Goal: Task Accomplishment & Management: Use online tool/utility

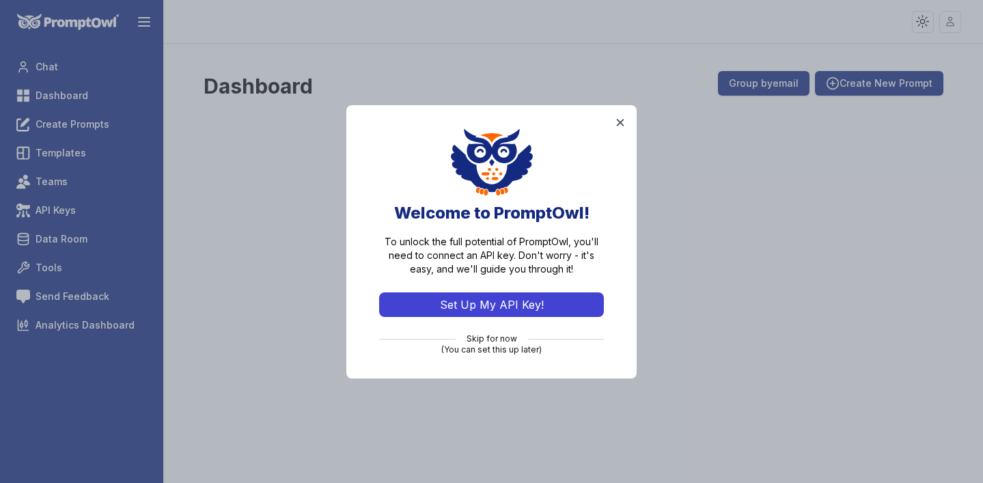
click at [508, 302] on button "Set Up My API Key!" at bounding box center [491, 304] width 225 height 25
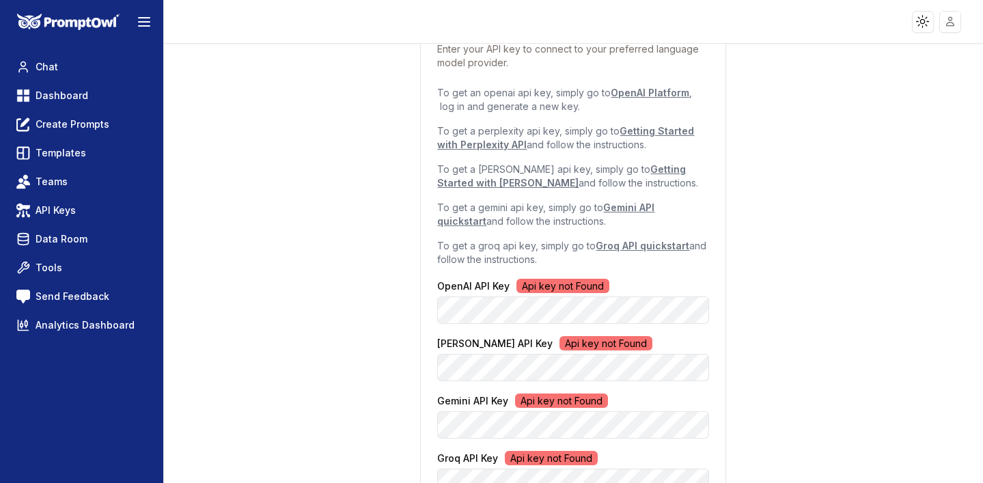
scroll to position [217, 0]
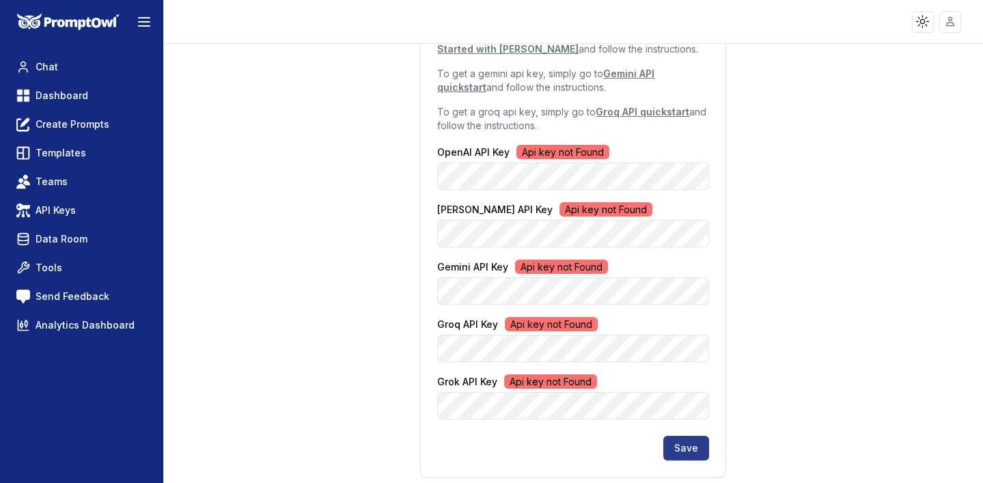
click at [687, 444] on button "Save" at bounding box center [687, 448] width 46 height 25
click at [697, 450] on button "Save" at bounding box center [687, 448] width 46 height 25
click at [856, 254] on div "API Key Configuration Enter your API key to connect to your preferred language …" at bounding box center [574, 155] width 778 height 656
click at [694, 442] on button "Save" at bounding box center [687, 448] width 46 height 25
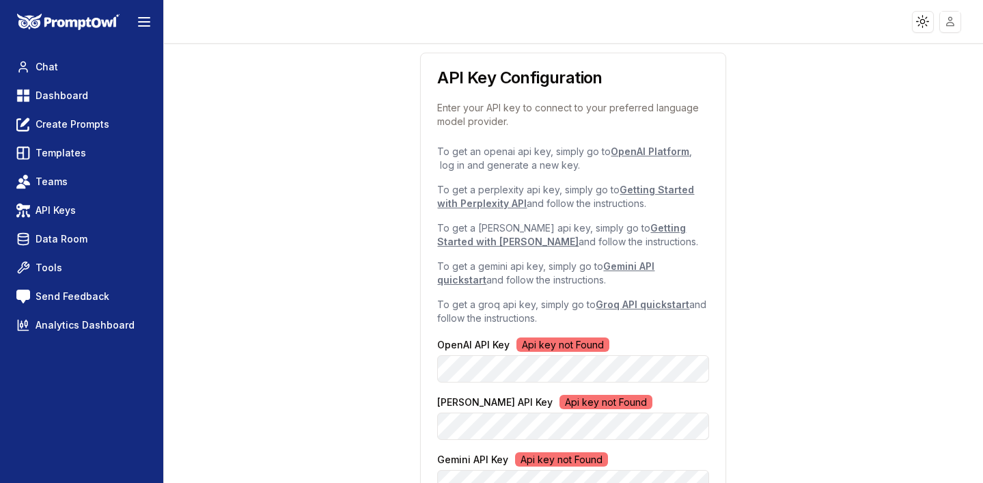
scroll to position [0, 0]
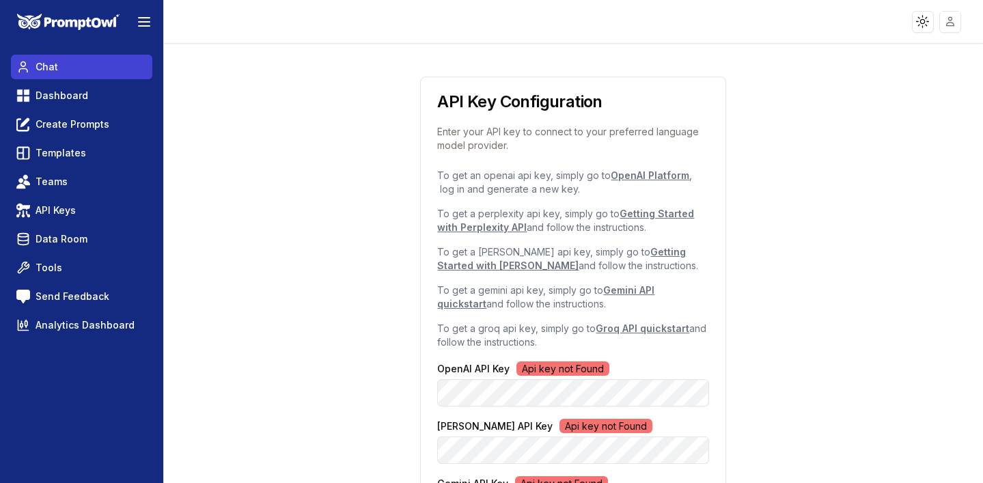
click at [51, 62] on span "Chat" at bounding box center [47, 67] width 23 height 14
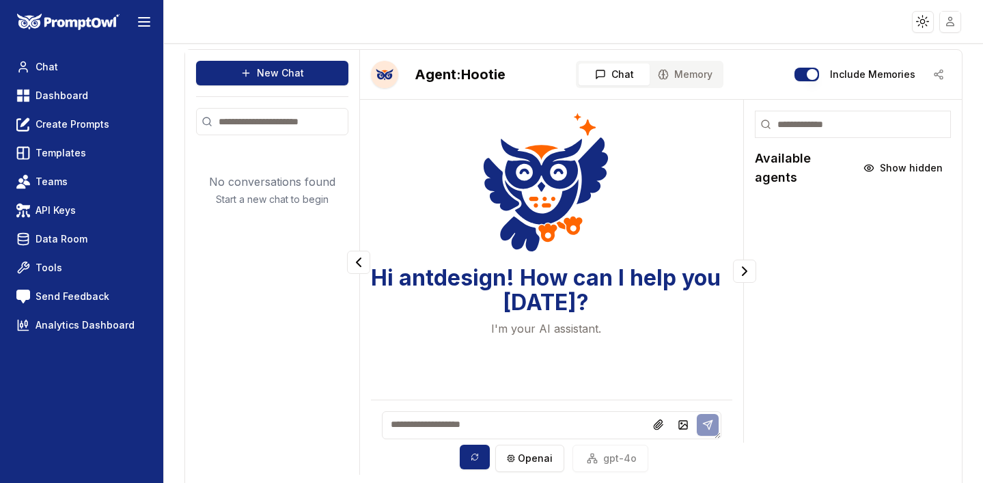
click at [494, 419] on textarea at bounding box center [552, 425] width 340 height 28
type textarea "**"
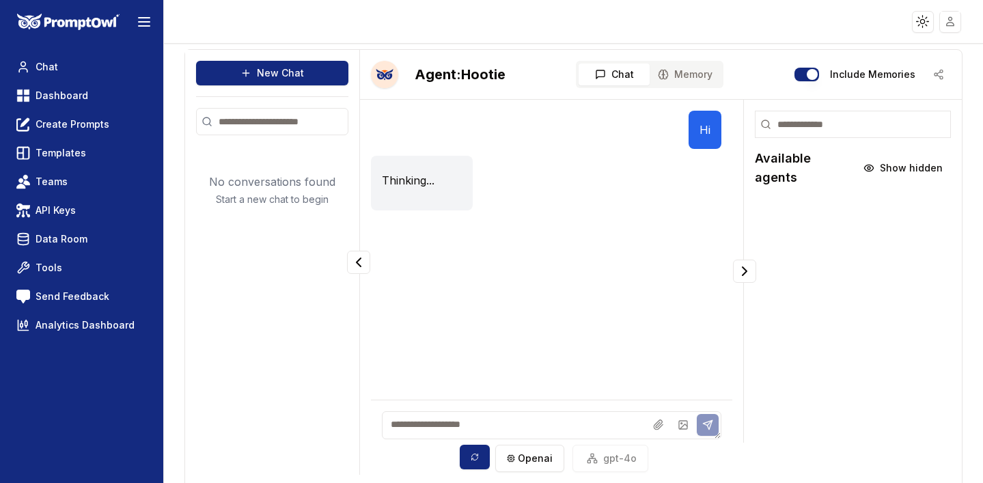
scroll to position [49, 0]
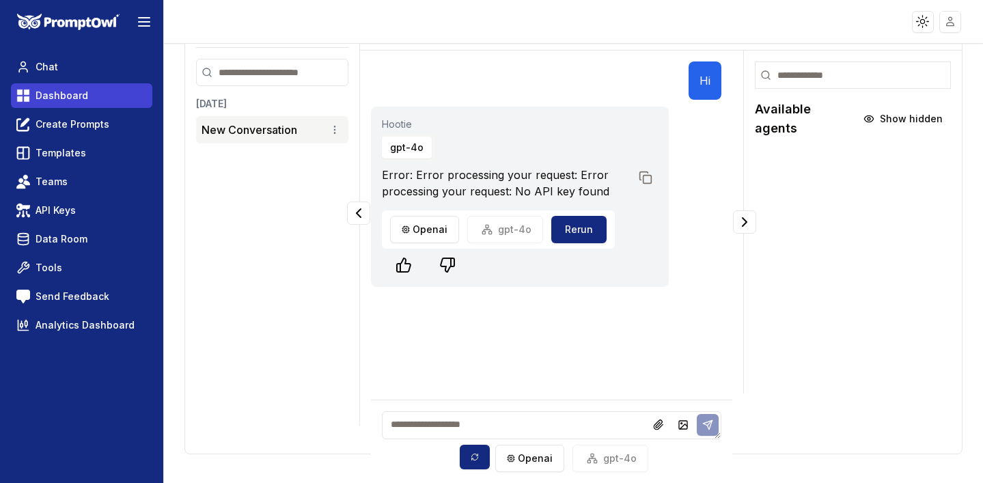
click at [96, 84] on link "Dashboard" at bounding box center [81, 95] width 141 height 25
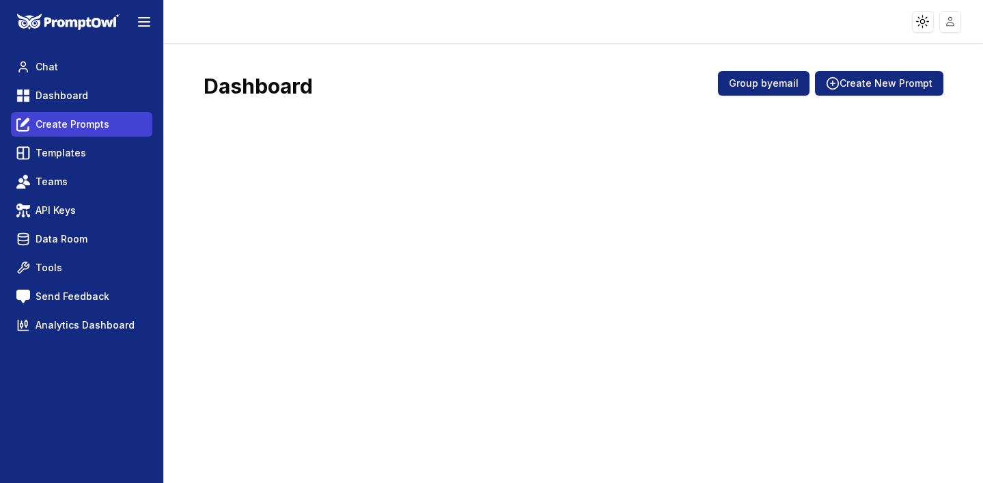
click at [94, 118] on span "Create Prompts" at bounding box center [73, 125] width 74 height 14
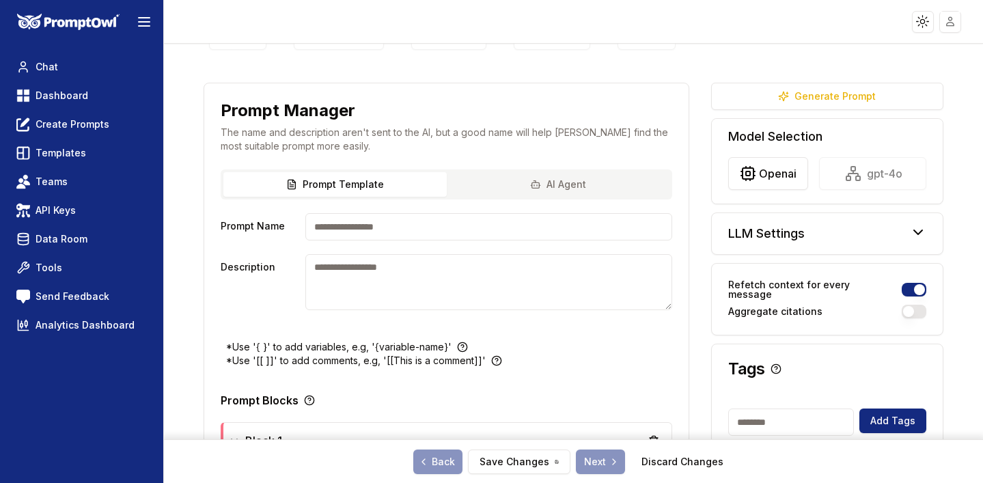
scroll to position [36, 0]
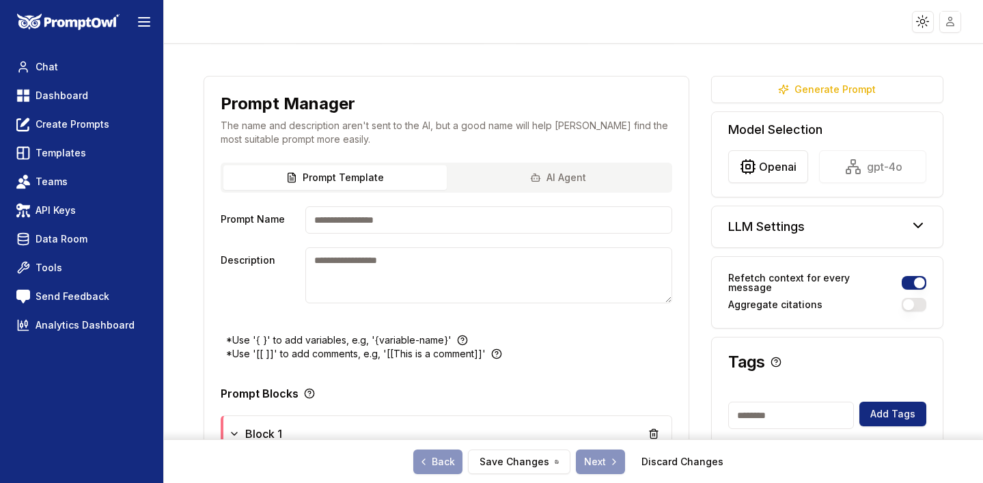
click at [545, 171] on button "AI Agent" at bounding box center [558, 177] width 223 height 25
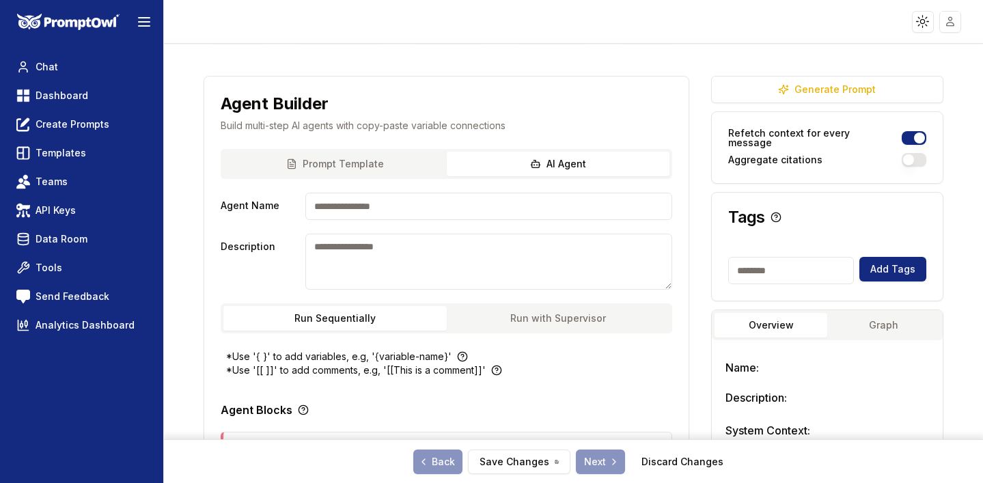
click at [409, 163] on div "Prompt Template AI Agent" at bounding box center [447, 164] width 452 height 30
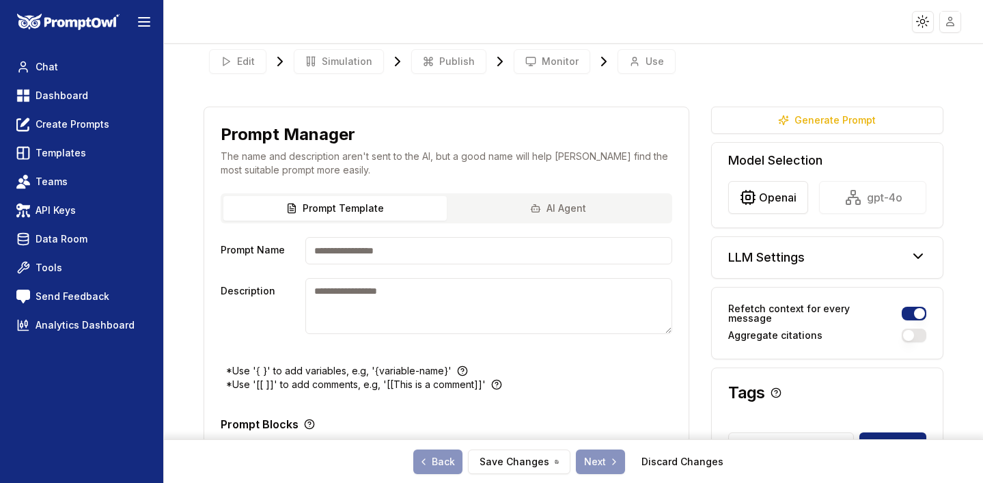
scroll to position [4, 0]
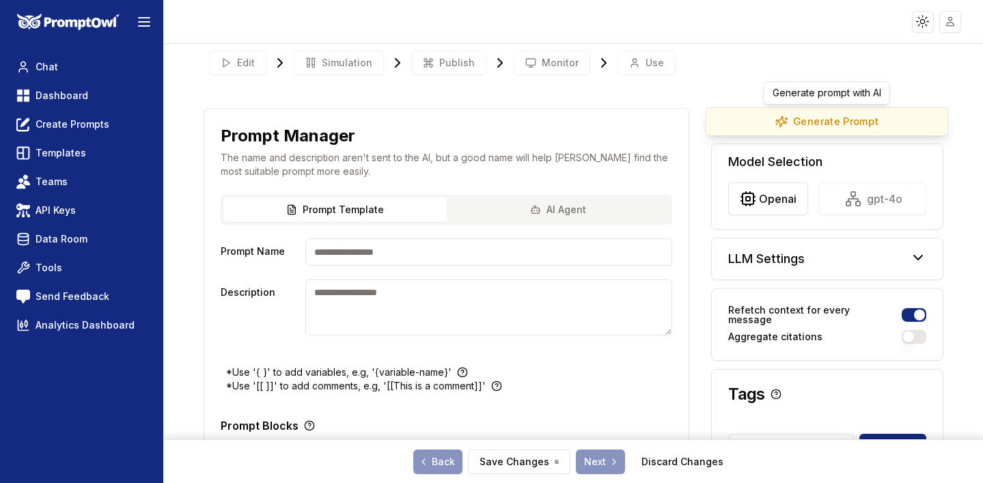
click at [845, 124] on button "Generate Prompt" at bounding box center [827, 121] width 243 height 29
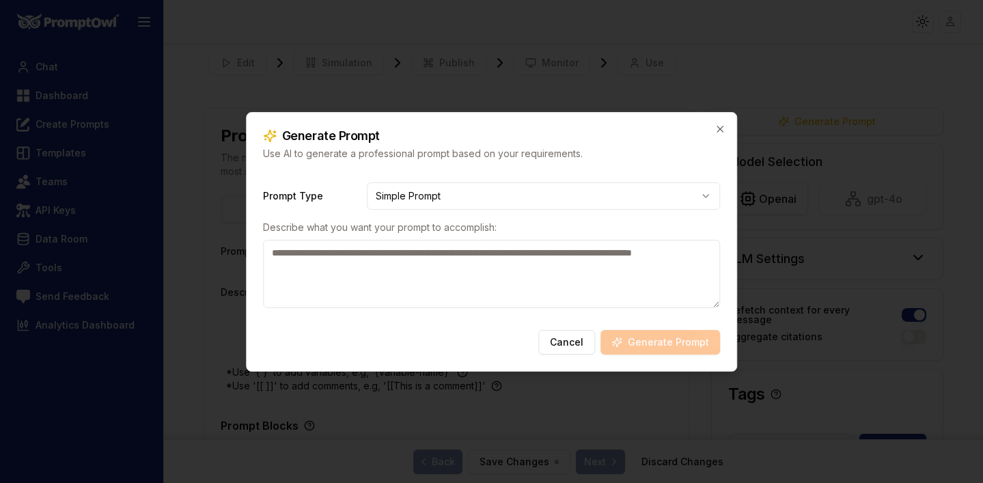
click at [547, 267] on textarea at bounding box center [492, 274] width 458 height 68
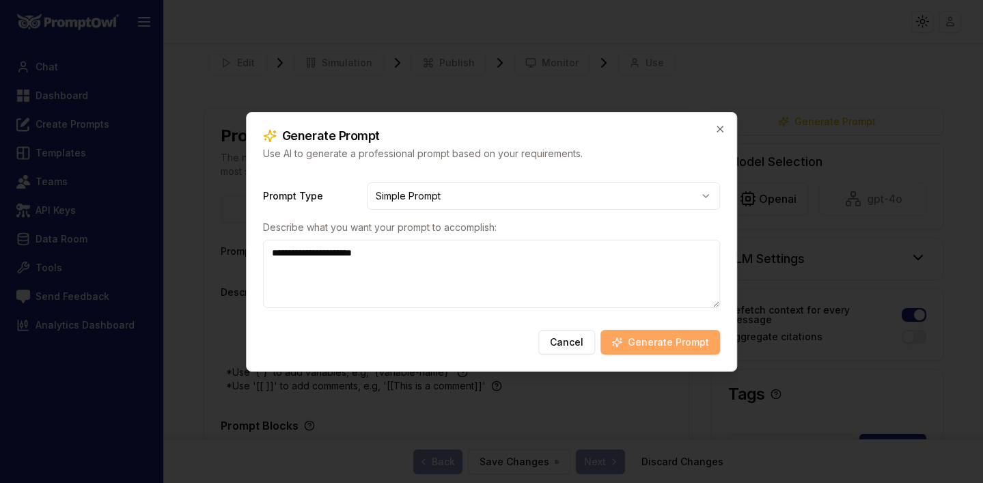
type textarea "**********"
click at [701, 340] on button "Generate Prompt" at bounding box center [661, 342] width 120 height 25
click at [667, 338] on button "Generate Prompt" at bounding box center [661, 342] width 120 height 25
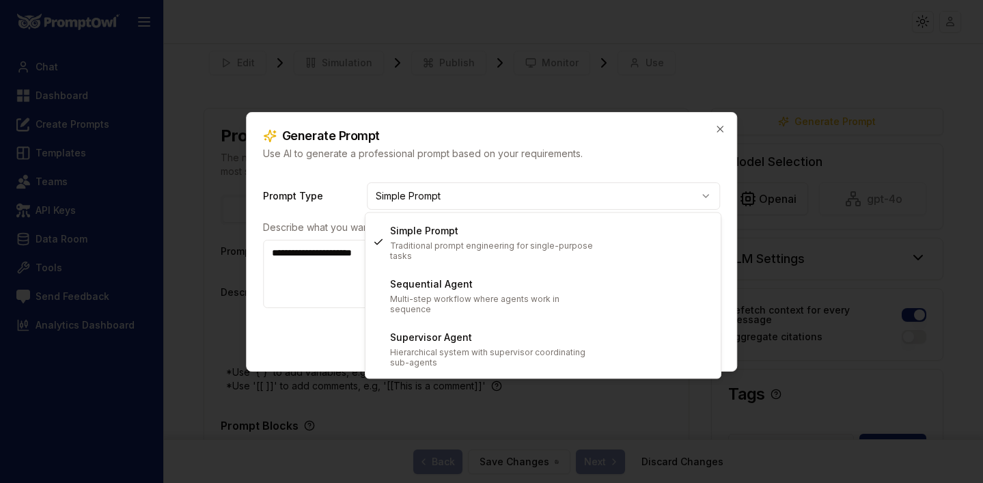
click at [629, 195] on body "**********" at bounding box center [491, 241] width 983 height 483
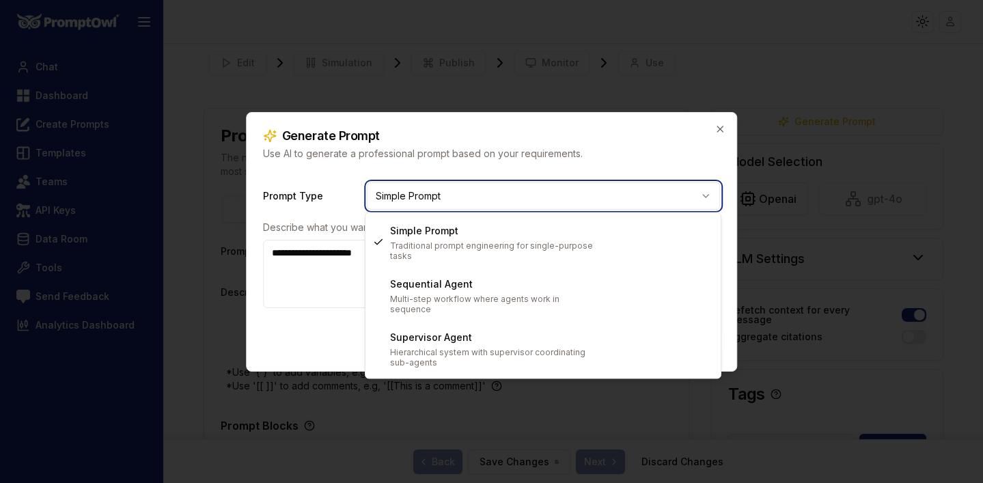
click at [664, 122] on body "**********" at bounding box center [491, 241] width 983 height 483
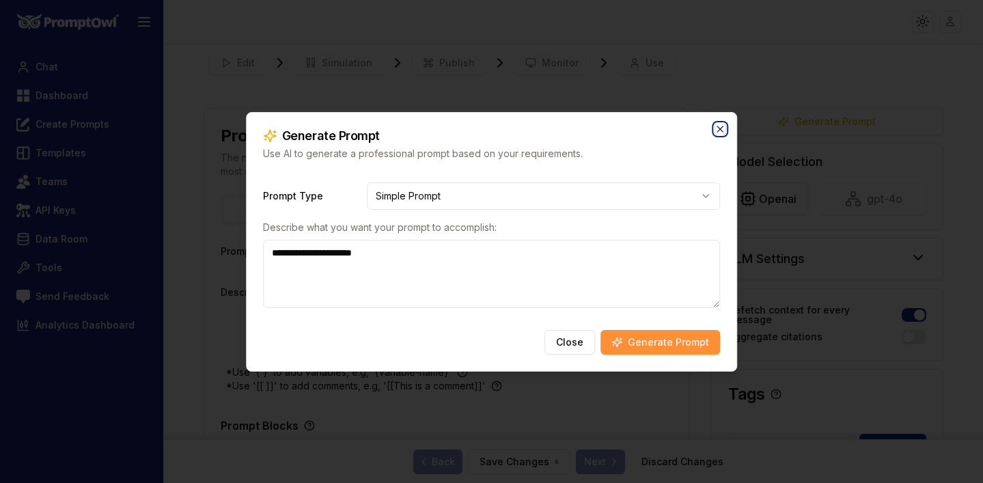
click at [721, 124] on icon "button" at bounding box center [720, 129] width 11 height 11
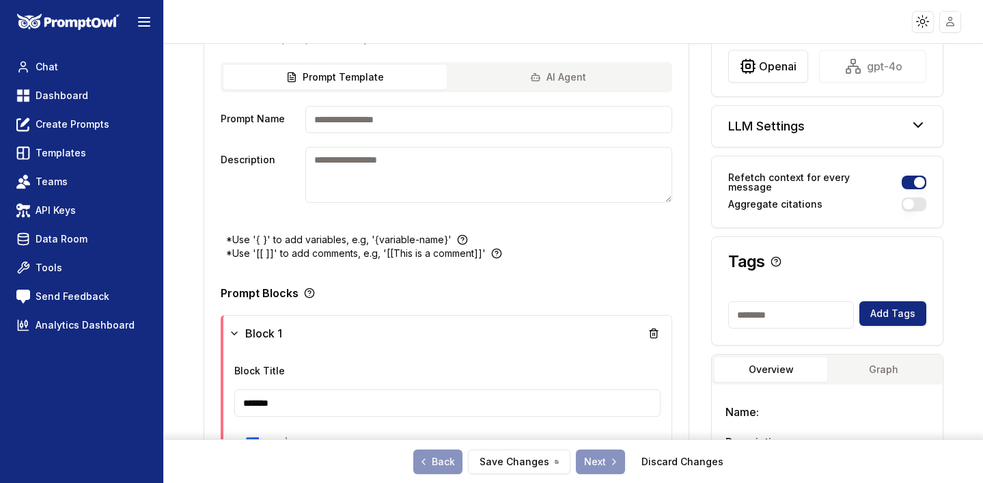
scroll to position [140, 0]
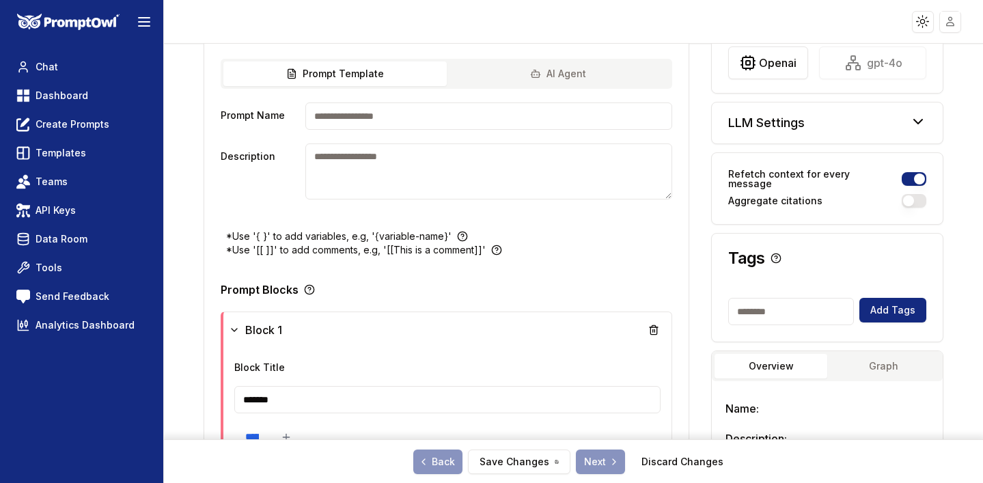
click at [839, 140] on div "LLM Settings" at bounding box center [827, 123] width 230 height 41
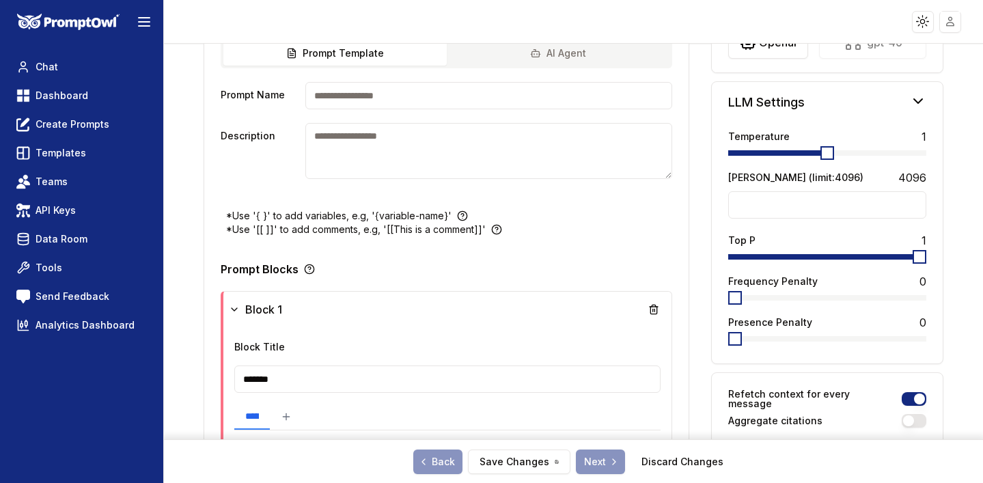
scroll to position [0, 0]
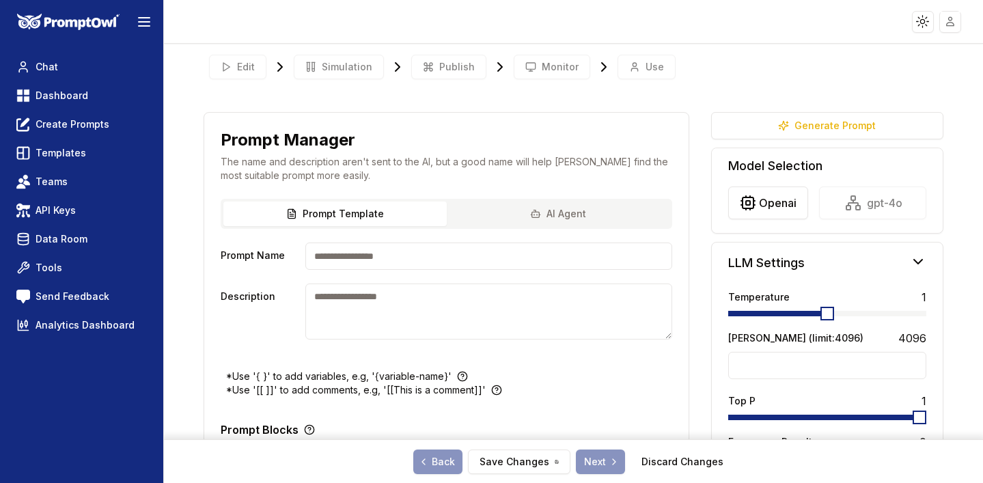
click at [865, 66] on div "Edit Simulation Publish Monitor Use" at bounding box center [573, 67] width 739 height 36
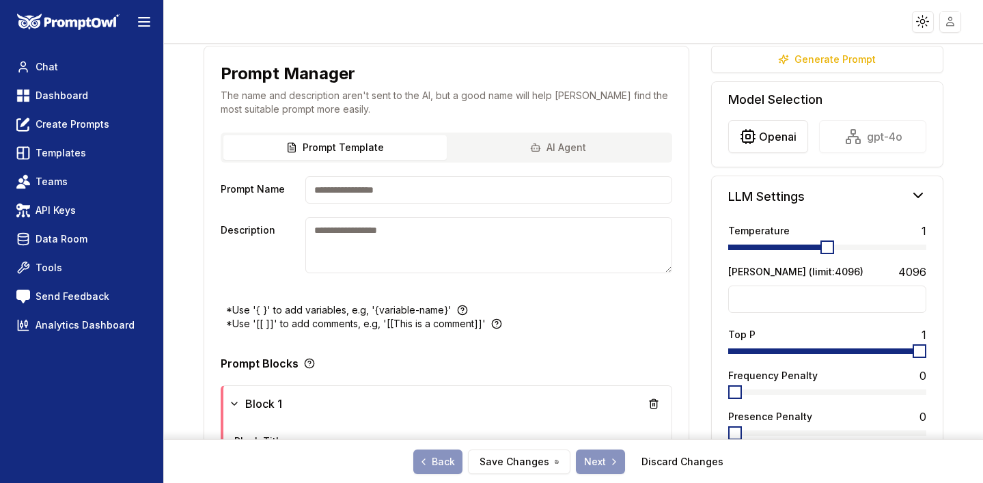
scroll to position [64, 0]
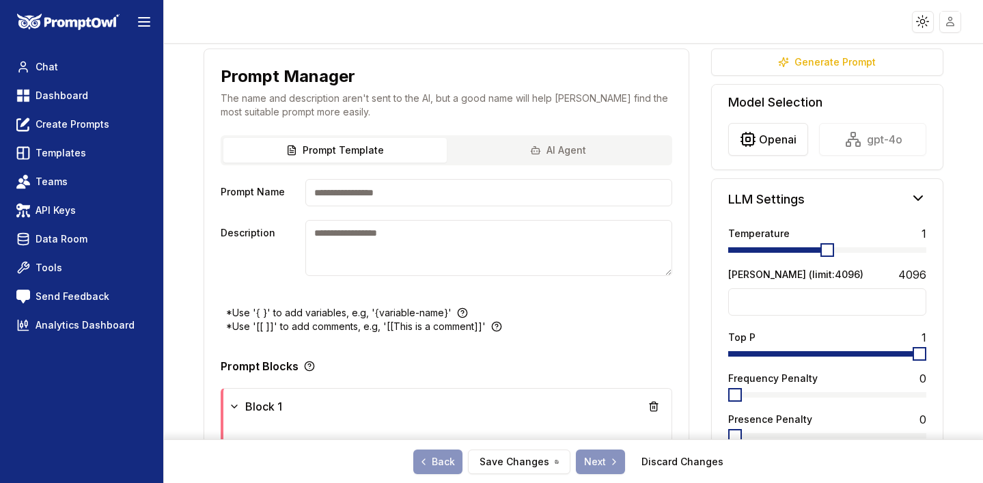
click at [584, 158] on div "Prompt Template AI Agent Prompt Name Description" at bounding box center [446, 220] width 485 height 171
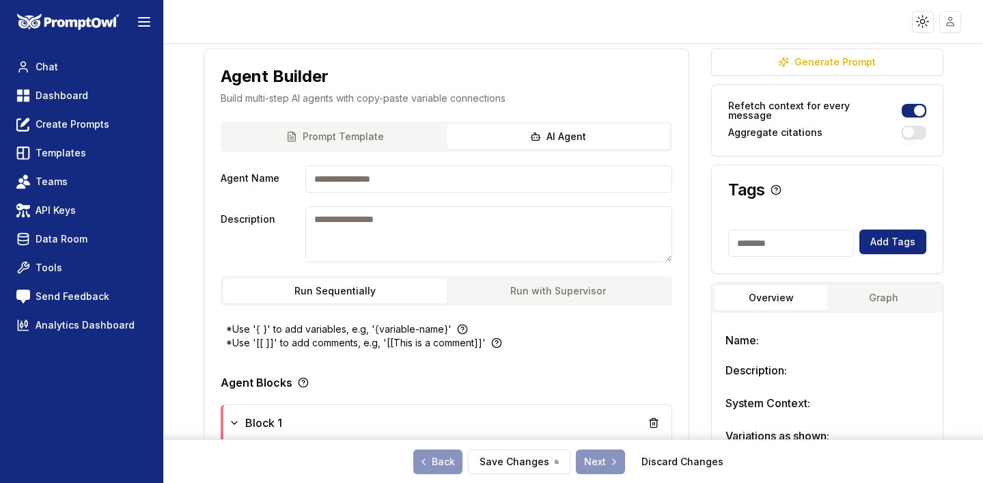
click at [386, 132] on div "**********" at bounding box center [447, 446] width 486 height 795
click at [587, 153] on div "Prompt Template AI Agent Agent Name Description Run Sequentially Run with Super…" at bounding box center [446, 222] width 485 height 201
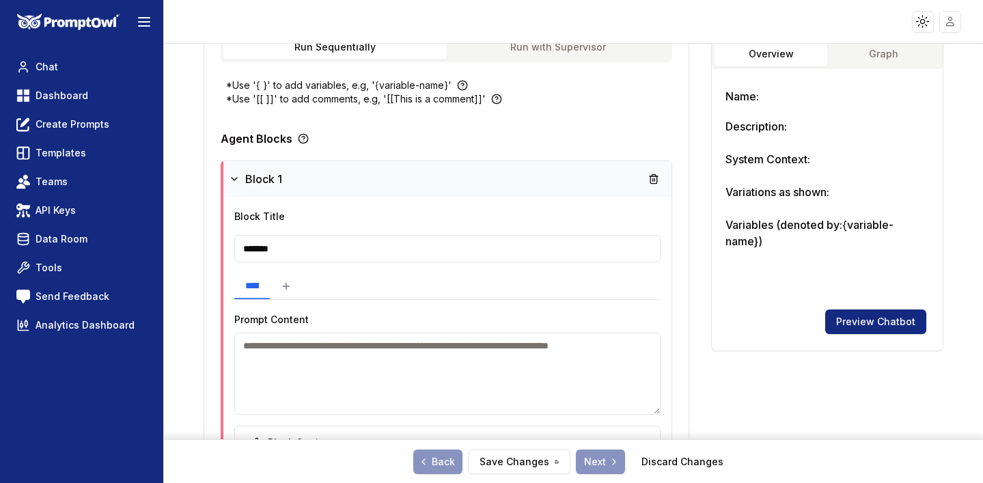
scroll to position [305, 0]
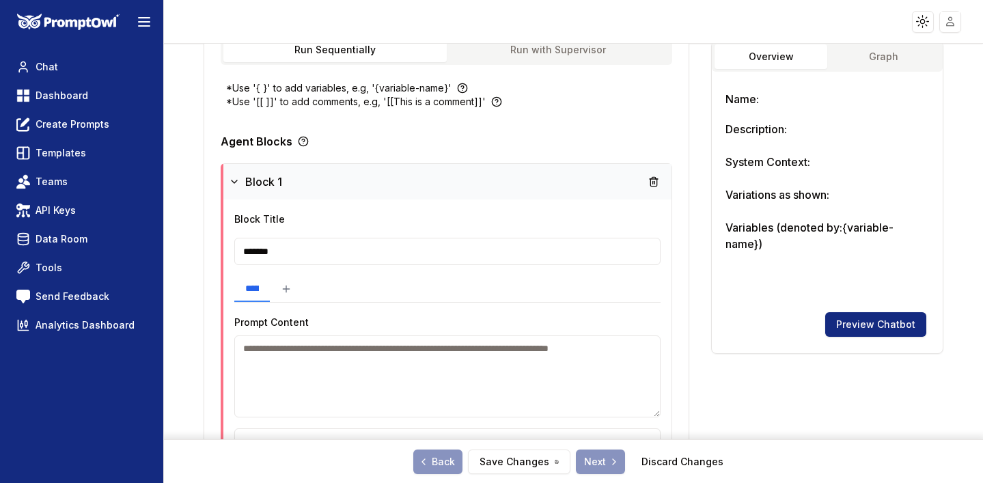
click at [238, 182] on icon at bounding box center [234, 181] width 11 height 11
click at [238, 181] on icon at bounding box center [237, 181] width 11 height 11
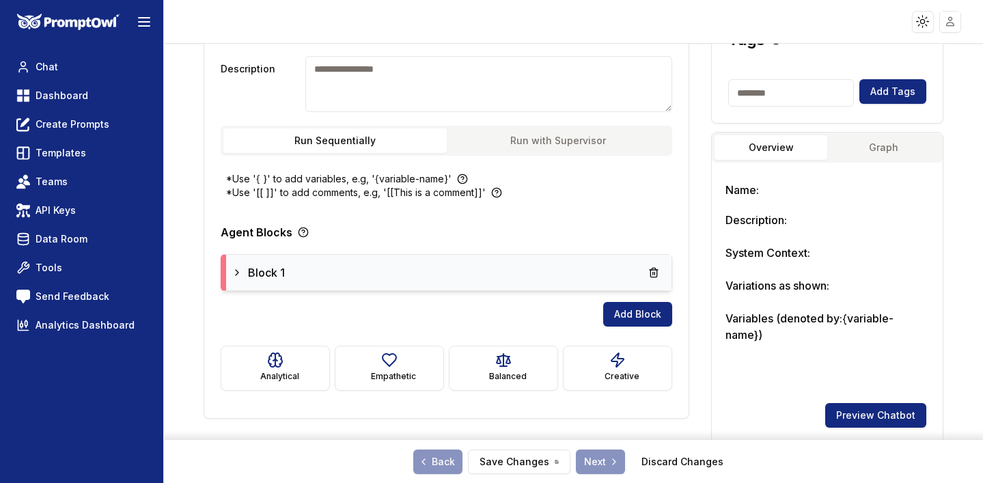
click at [236, 274] on icon at bounding box center [237, 272] width 3 height 5
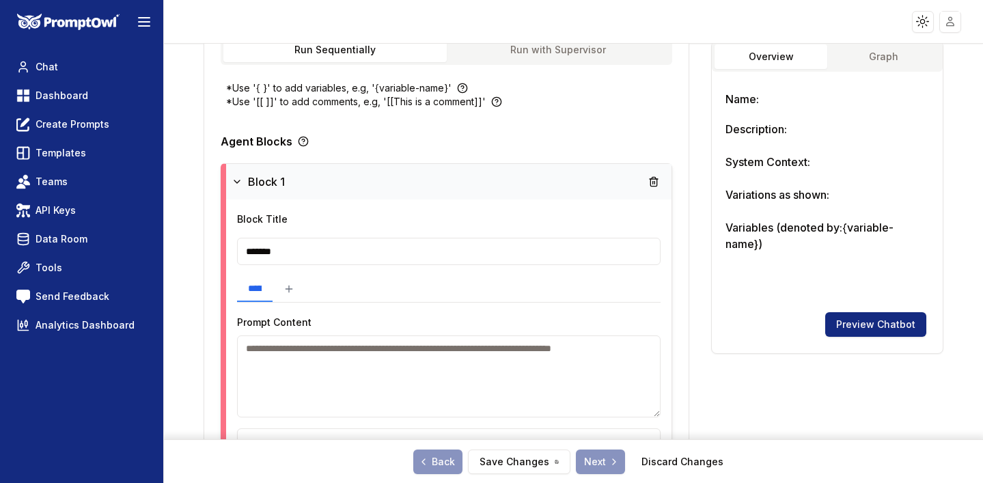
scroll to position [411, 0]
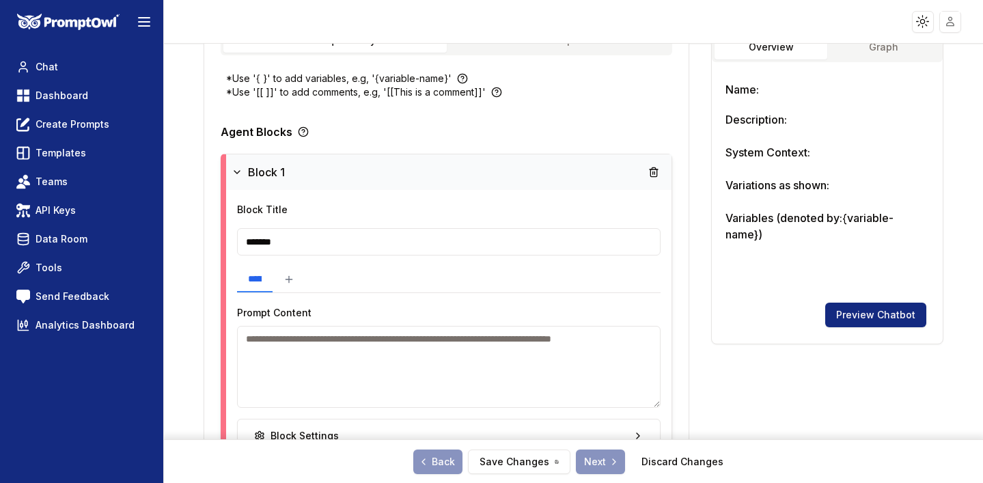
click at [242, 168] on icon at bounding box center [237, 172] width 11 height 11
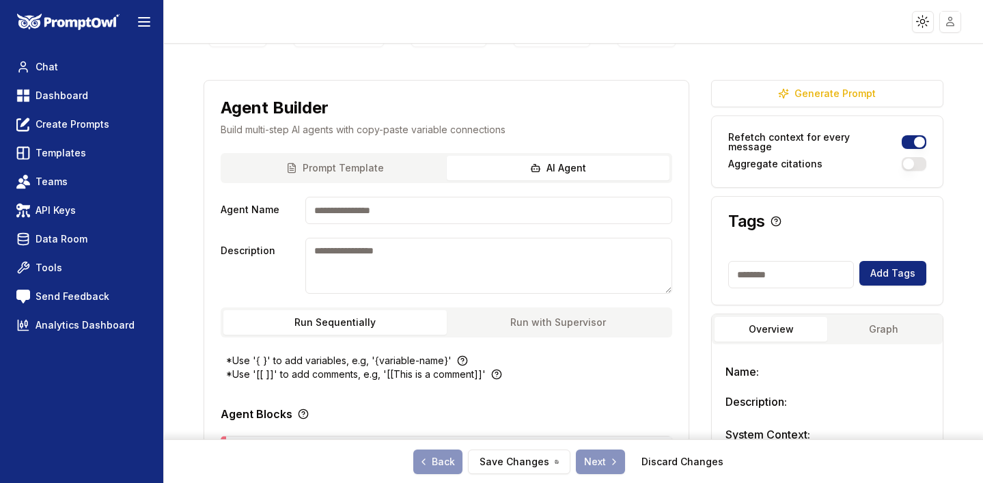
scroll to position [0, 0]
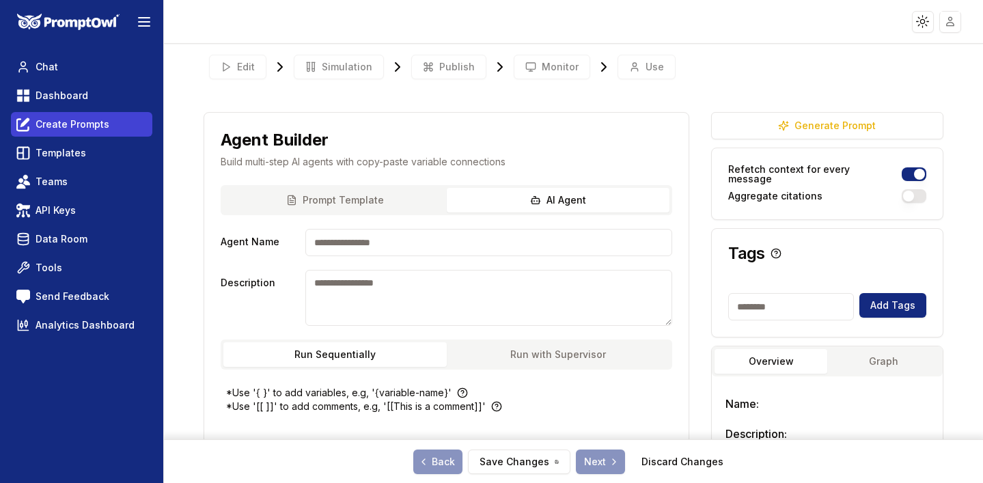
click at [82, 131] on span "Create Prompts" at bounding box center [73, 125] width 74 height 14
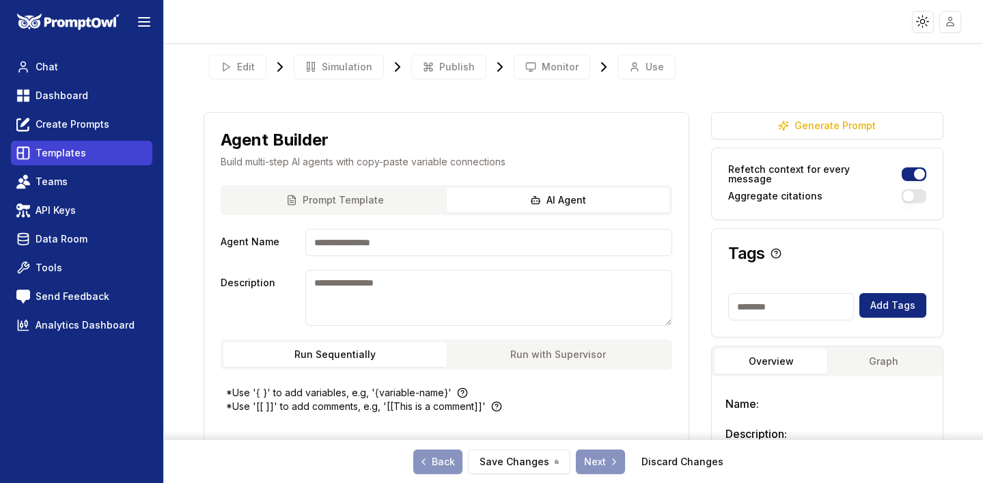
click at [80, 152] on span "Templates" at bounding box center [61, 153] width 51 height 14
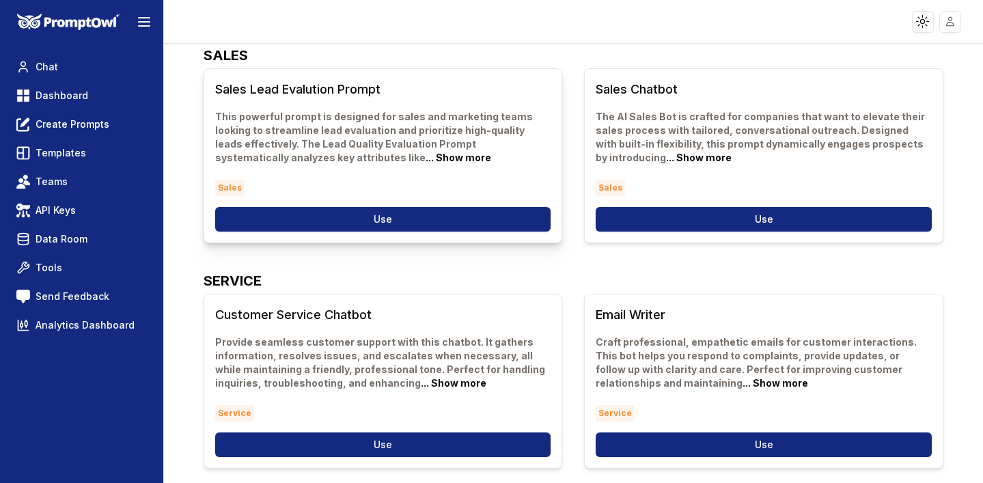
scroll to position [89, 0]
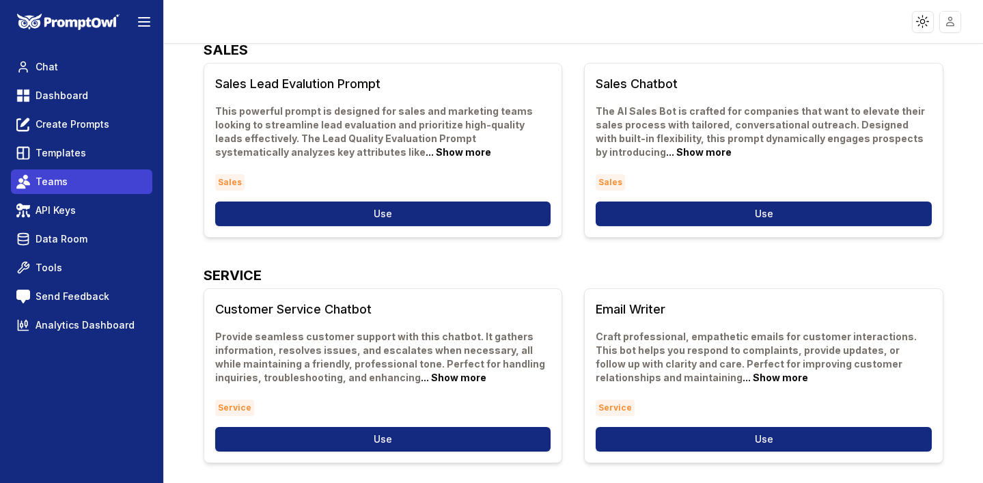
click at [38, 189] on link "Teams" at bounding box center [81, 181] width 141 height 25
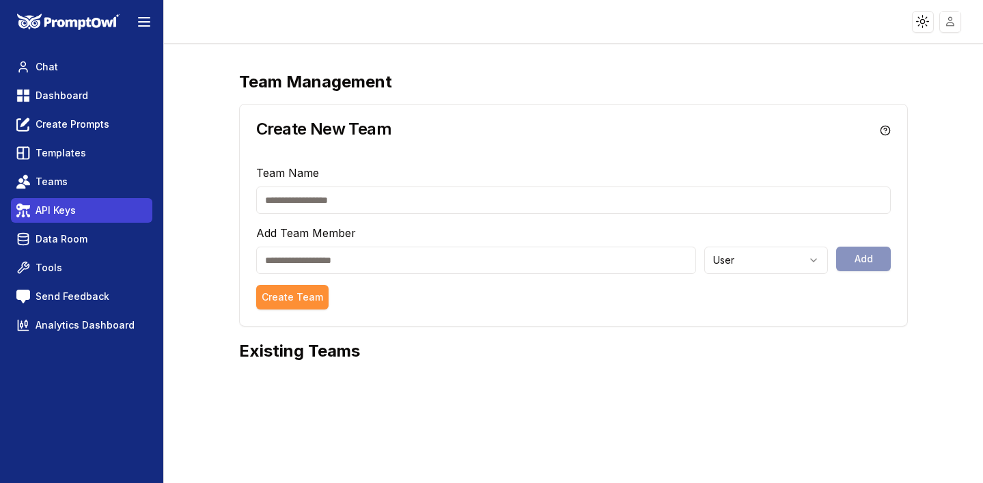
click at [55, 210] on span "API Keys" at bounding box center [56, 211] width 40 height 14
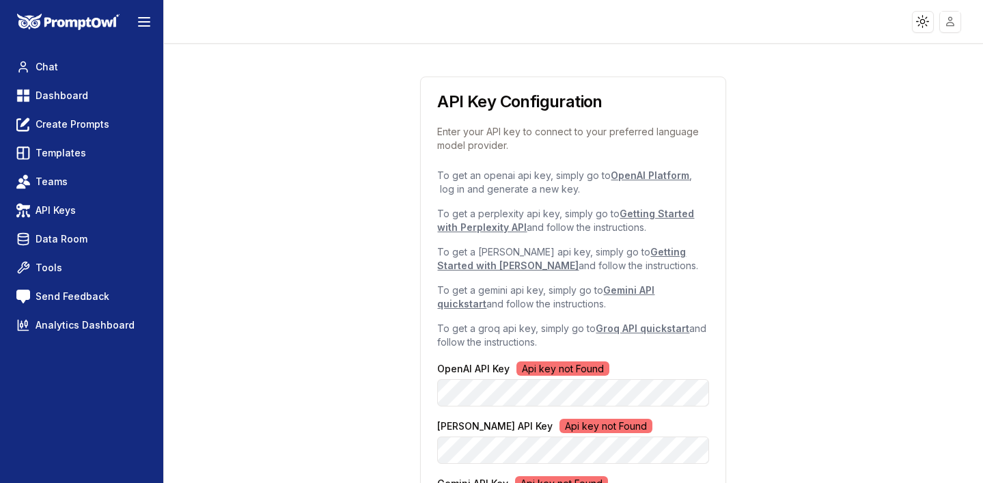
click at [60, 234] on span "Data Room" at bounding box center [62, 239] width 52 height 14
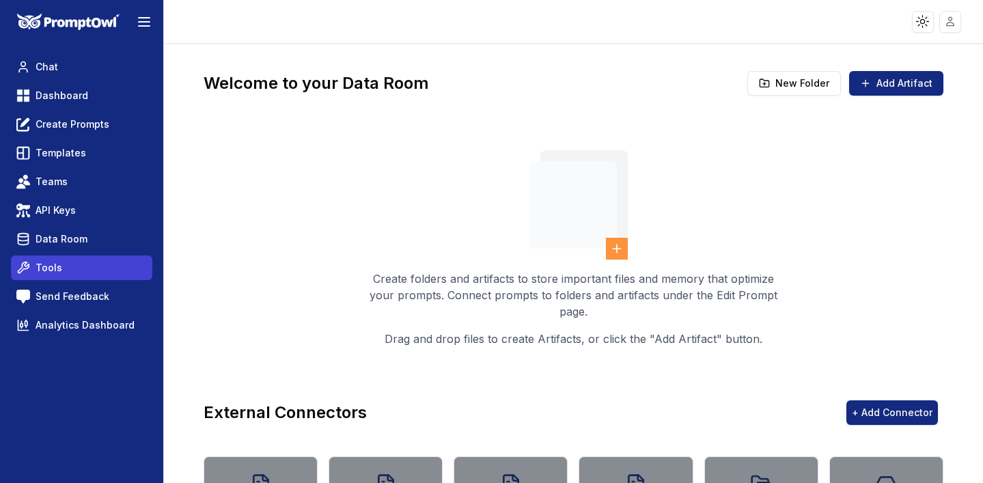
click at [62, 267] on link "Tools" at bounding box center [81, 268] width 141 height 25
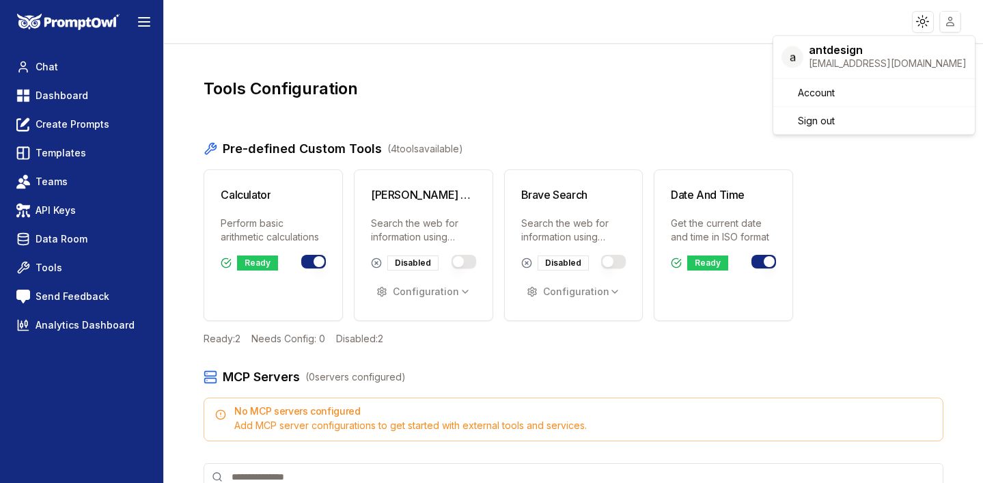
click at [955, 25] on html "Toggle theme Toggle user menu Chat Dashboard Create Prompts Templates Teams API…" at bounding box center [491, 241] width 983 height 483
click at [633, 100] on html "Toggle theme Toggle user menu Chat Dashboard Create Prompts Templates Teams API…" at bounding box center [491, 241] width 983 height 483
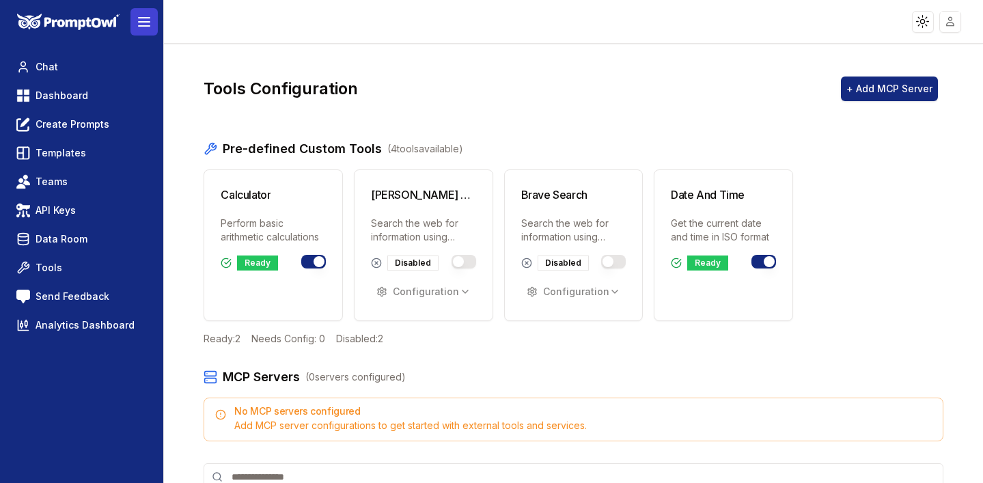
click at [138, 21] on icon at bounding box center [144, 22] width 16 height 16
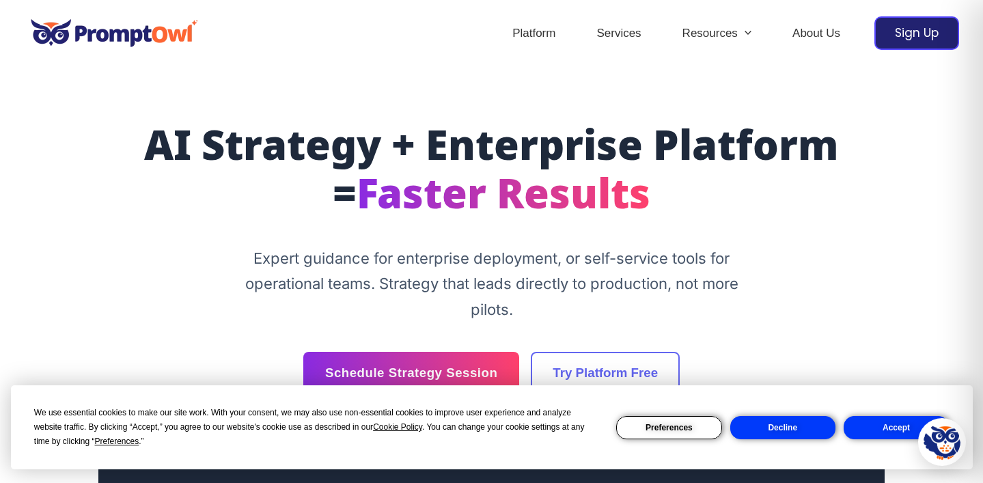
click at [807, 425] on button "Decline" at bounding box center [783, 427] width 105 height 23
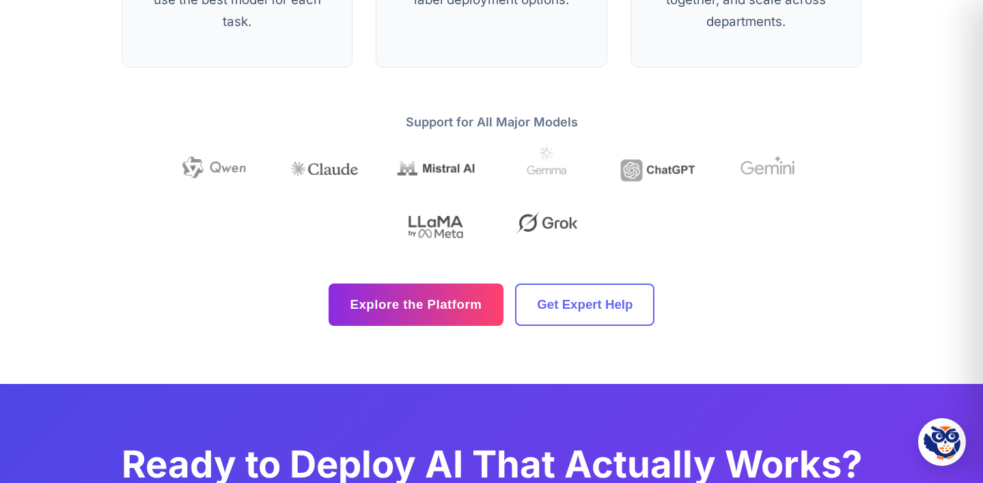
scroll to position [4245, 0]
